Goal: Transaction & Acquisition: Purchase product/service

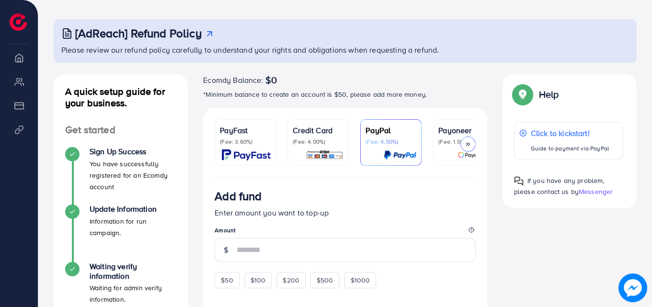
scroll to position [41, 0]
click at [235, 280] on div "$50" at bounding box center [226, 279] width 24 height 16
type input "**"
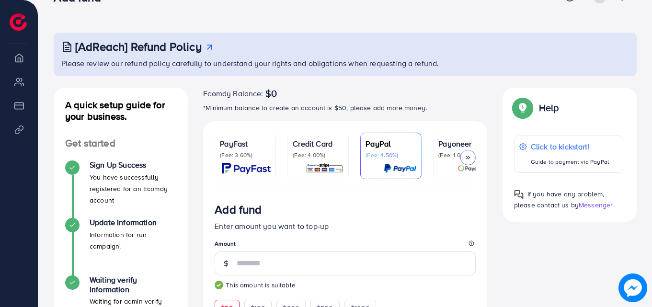
scroll to position [0, 0]
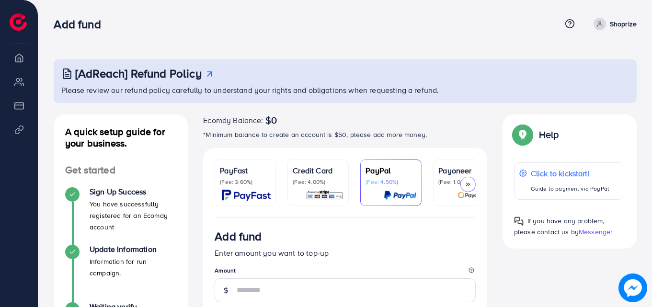
click at [18, 60] on li "Overview" at bounding box center [19, 57] width 38 height 19
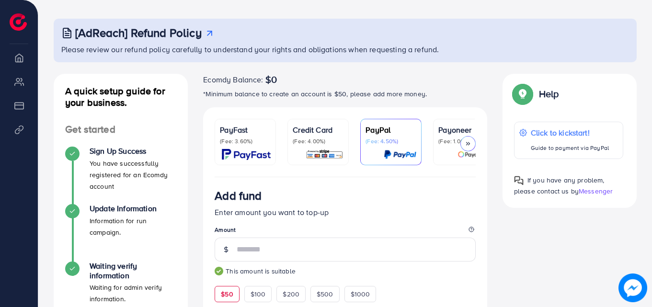
scroll to position [42, 0]
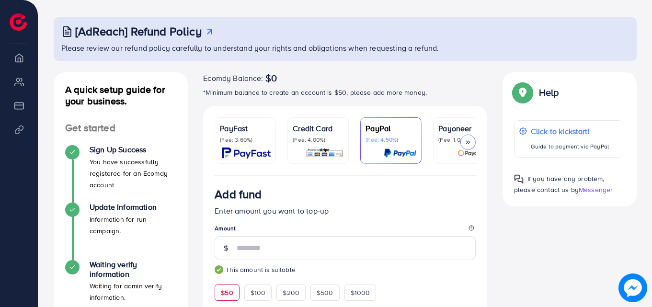
click at [237, 132] on p "PayFast" at bounding box center [245, 128] width 51 height 11
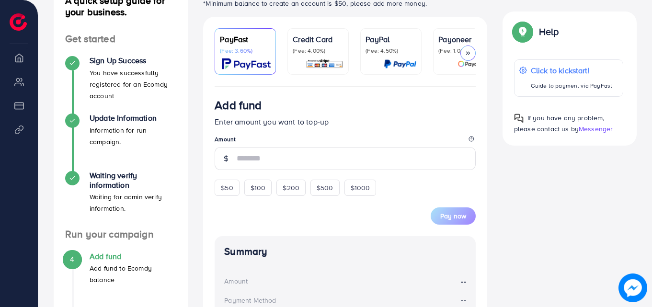
scroll to position [147, 0]
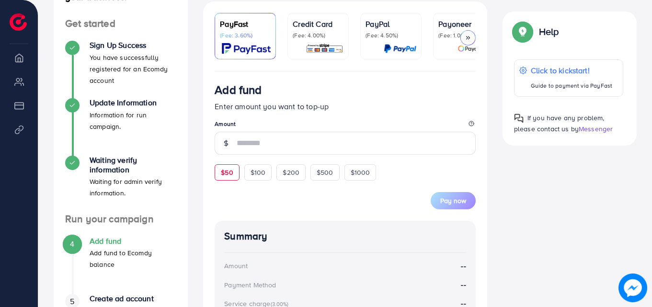
click at [226, 176] on span "$50" at bounding box center [227, 173] width 12 height 10
type input "**"
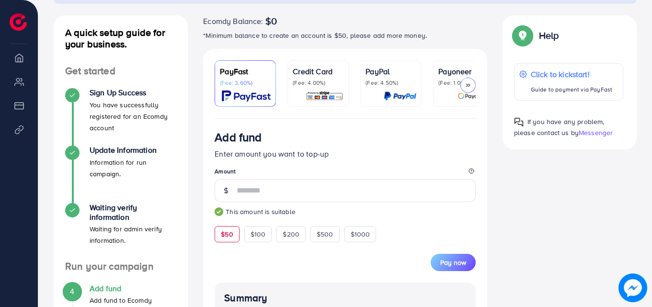
scroll to position [99, 0]
click at [511, 198] on div "A quick setup guide for your business. Get started Sign Up Success You have suc…" at bounding box center [345, 288] width 598 height 544
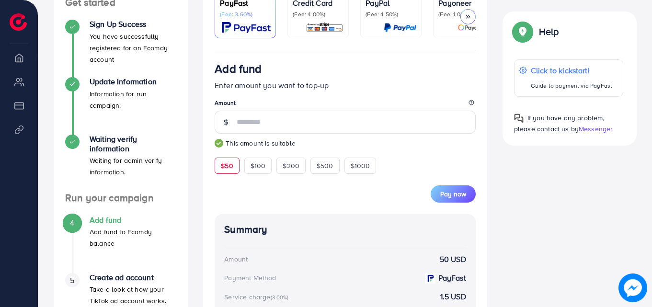
scroll to position [170, 0]
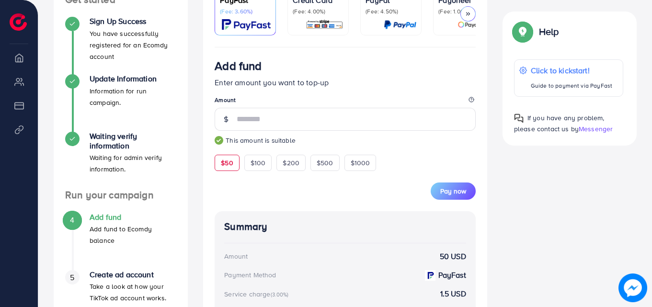
click at [437, 140] on small "This amount is suitable" at bounding box center [344, 140] width 261 height 10
click at [332, 101] on legend "Amount" at bounding box center [344, 102] width 261 height 12
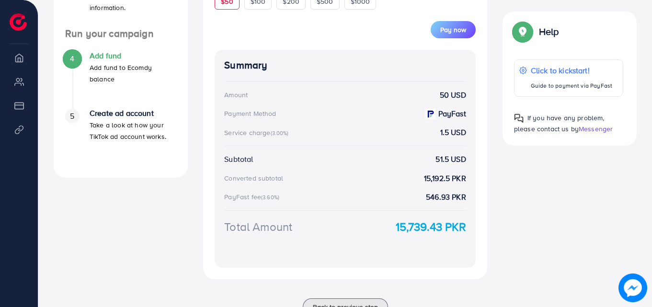
scroll to position [331, 0]
